Goal: Communication & Community: Answer question/provide support

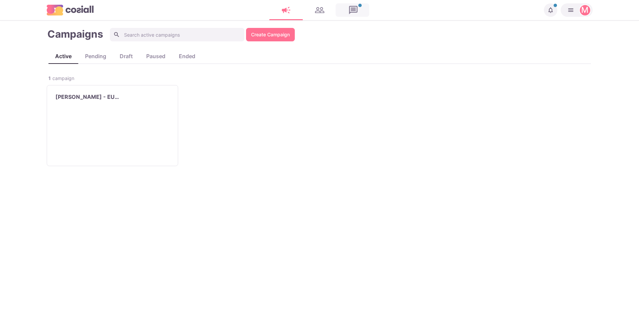
click at [345, 8] on link at bounding box center [353, 9] width 34 height 13
click at [351, 7] on link at bounding box center [353, 9] width 34 height 13
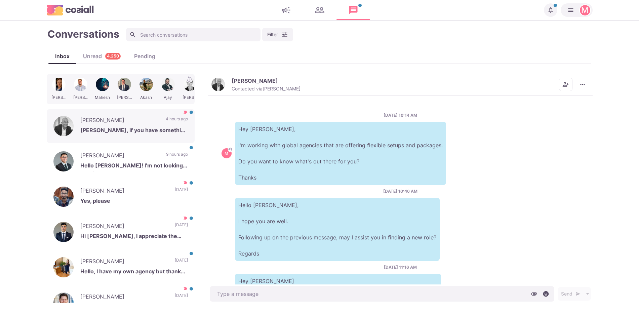
scroll to position [87, 0]
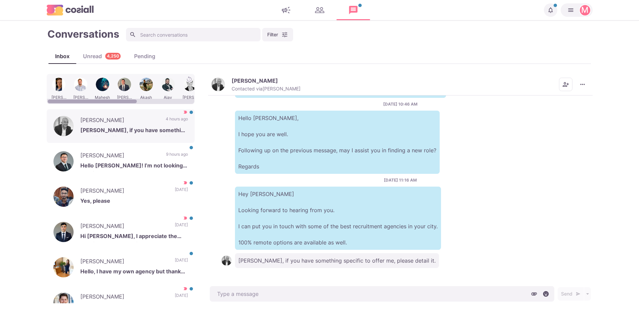
click at [52, 90] on div at bounding box center [59, 89] width 20 height 26
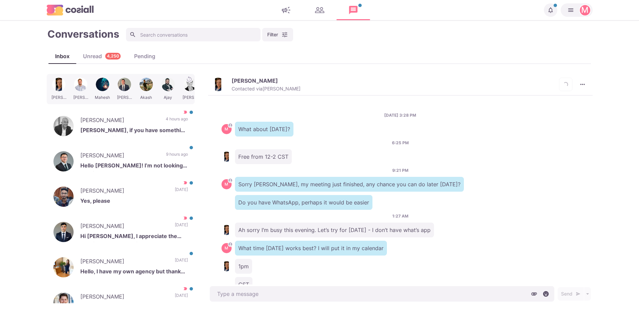
scroll to position [661, 0]
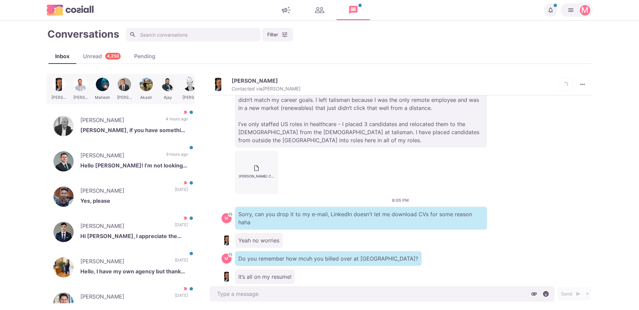
click at [226, 85] on button "[PERSON_NAME] Contacted via [PERSON_NAME]" at bounding box center [255, 84] width 89 height 14
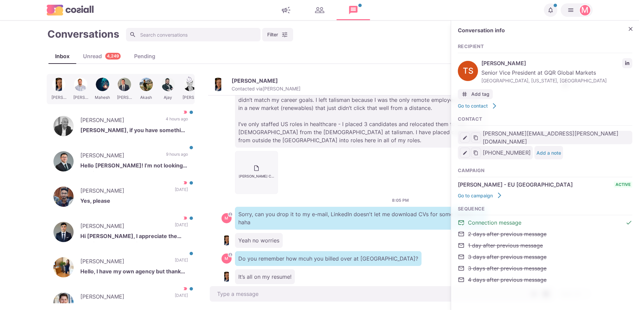
type textarea "x"
type input "[PERSON_NAME][EMAIL_ADDRESS][PERSON_NAME][DOMAIN_NAME]"
type input "[PHONE_NUMBER]"
click at [622, 62] on div "[PERSON_NAME] Senior Vice President at GQR Global Markets [GEOGRAPHIC_DATA], [U…" at bounding box center [545, 70] width 174 height 29
click at [628, 62] on icon "LinkedIn profile link" at bounding box center [627, 63] width 5 height 5
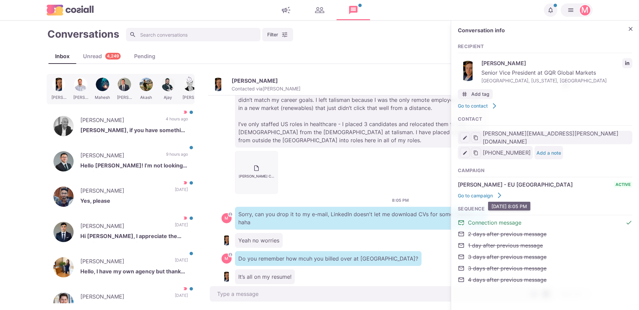
click at [358, 207] on p "Sorry, can you drop it to my e-mail, LinkedIn doesn't let me download CVs for s…" at bounding box center [361, 218] width 252 height 23
click at [632, 32] on button "Close" at bounding box center [630, 29] width 10 height 10
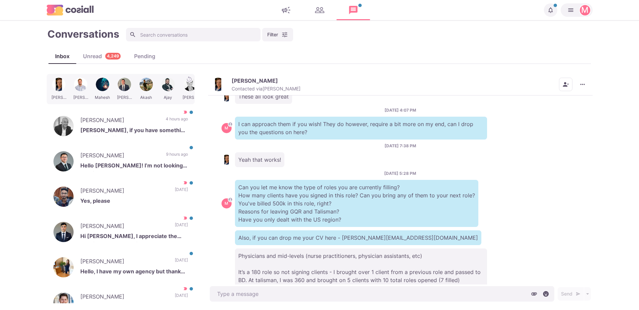
scroll to position [420, 0]
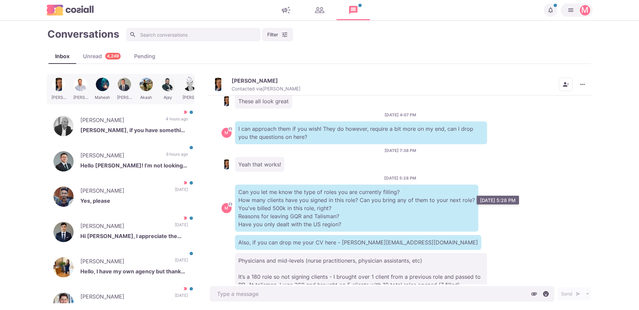
click at [344, 216] on p "Can you let me know the type of roles you are currently filling? How many clien…" at bounding box center [356, 207] width 243 height 47
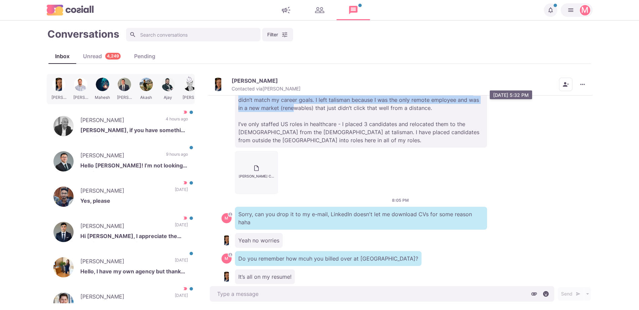
scroll to position [638, 0]
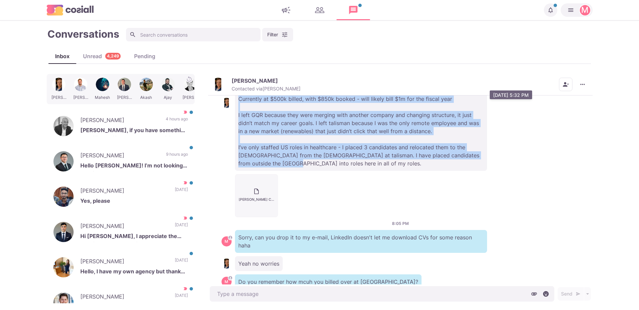
drag, startPoint x: 240, startPoint y: 251, endPoint x: 276, endPoint y: 157, distance: 101.4
click at [276, 157] on p "Physicians and mid-levels (nurse practitioners, physician assistants, etc) It’s…" at bounding box center [361, 103] width 252 height 136
copy p "hysicians and mid-levels (nurse practitioners, physician assistants, etc) It’s …"
click at [301, 138] on p "Physicians and mid-levels (nurse practitioners, physician assistants, etc) It’s…" at bounding box center [361, 103] width 252 height 136
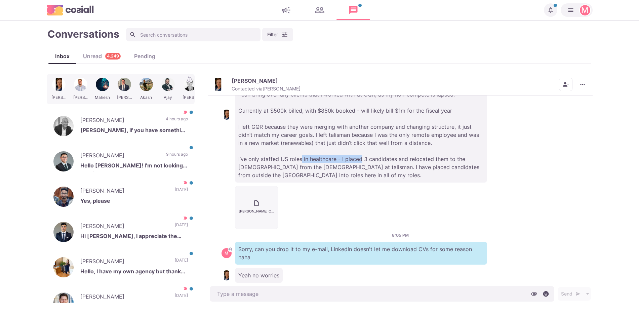
scroll to position [400, 0]
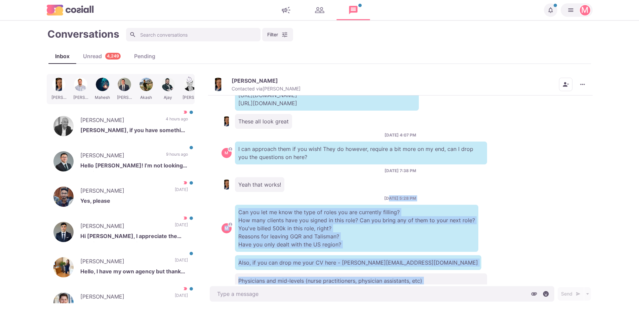
drag, startPoint x: 301, startPoint y: 138, endPoint x: 380, endPoint y: 186, distance: 93.2
click at [381, 186] on div "[DATE] 3:28 PM M What about [DATE]? 6:25 PM Free from 12-2 CST 9:21 PM M Sorry …" at bounding box center [400, 189] width 384 height 189
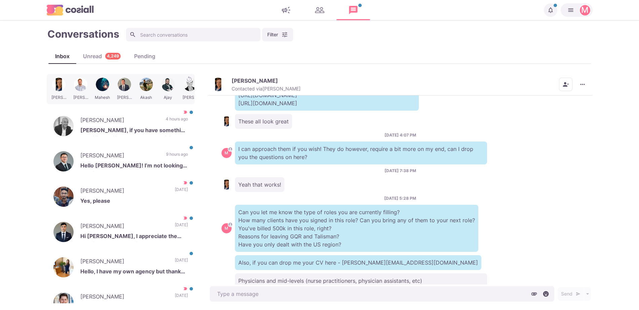
click at [380, 186] on div "[DATE] 3:28 PM M What about [DATE]? 6:25 PM Free from 12-2 CST 9:21 PM M Sorry …" at bounding box center [400, 189] width 384 height 189
type textarea "x"
